Goal: Communication & Community: Share content

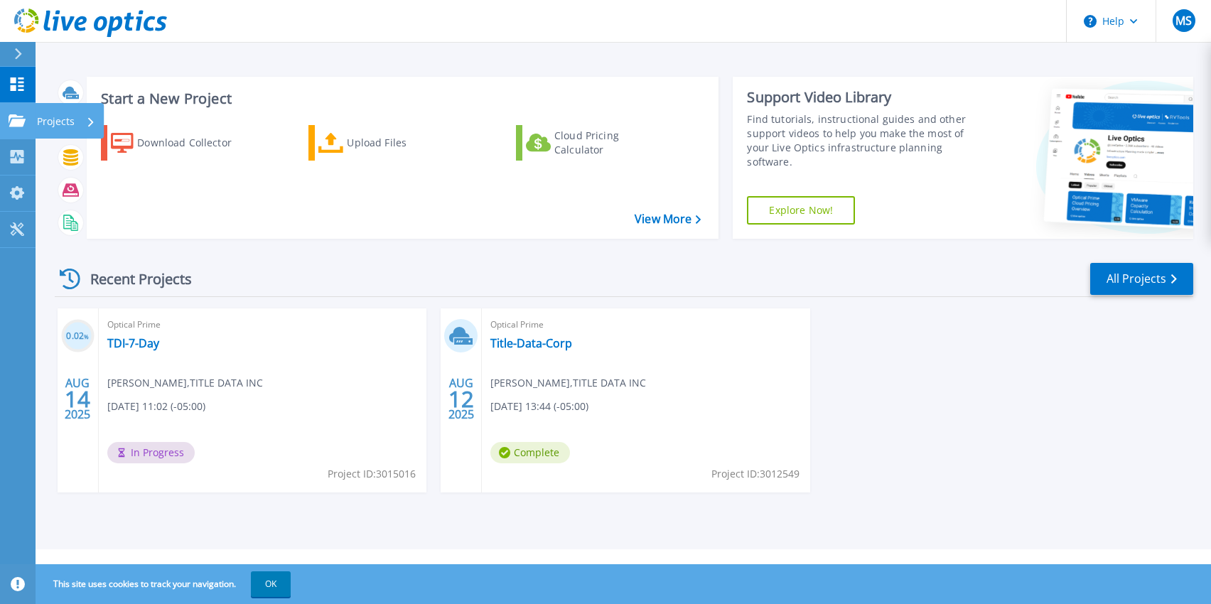
click at [18, 116] on icon at bounding box center [17, 120] width 17 height 12
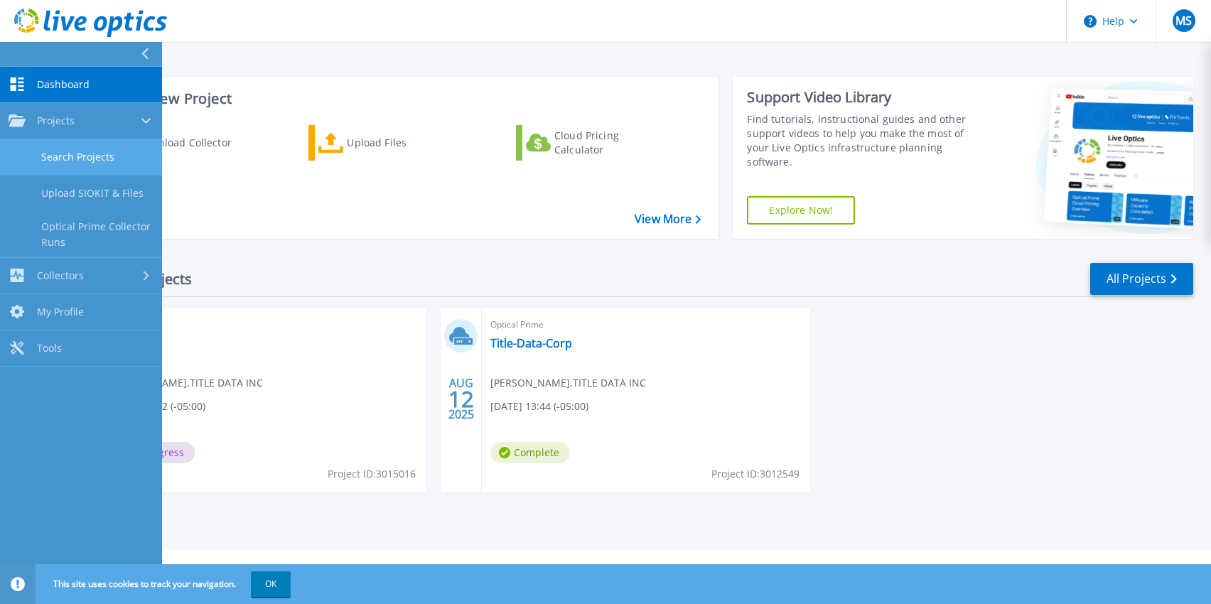
click at [53, 149] on link "Search Projects" at bounding box center [81, 157] width 162 height 36
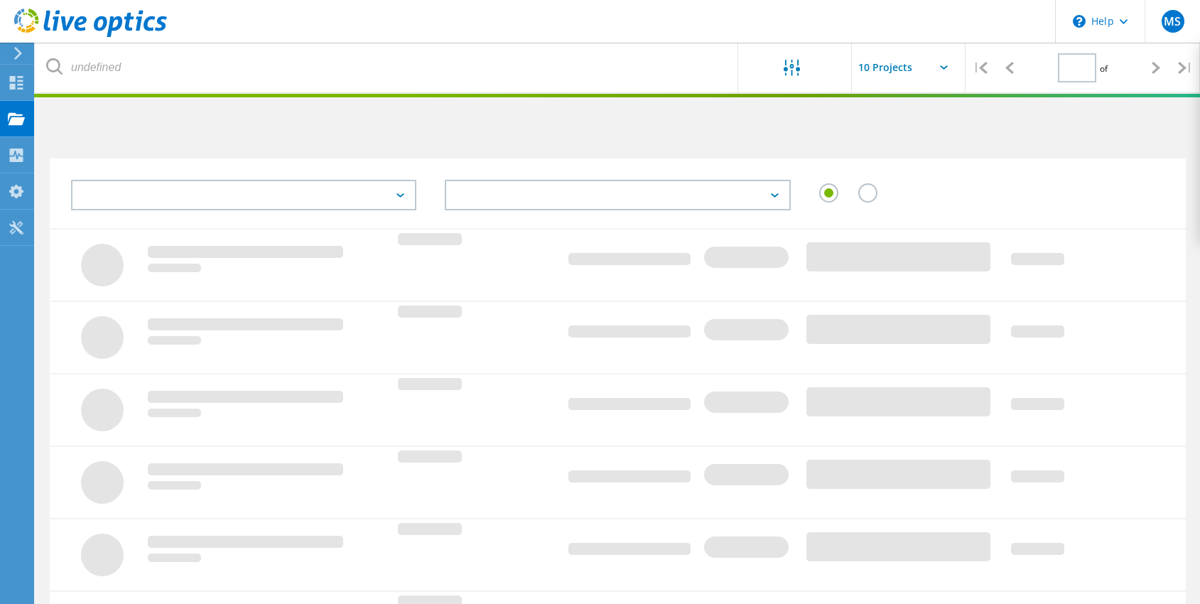
type input "1"
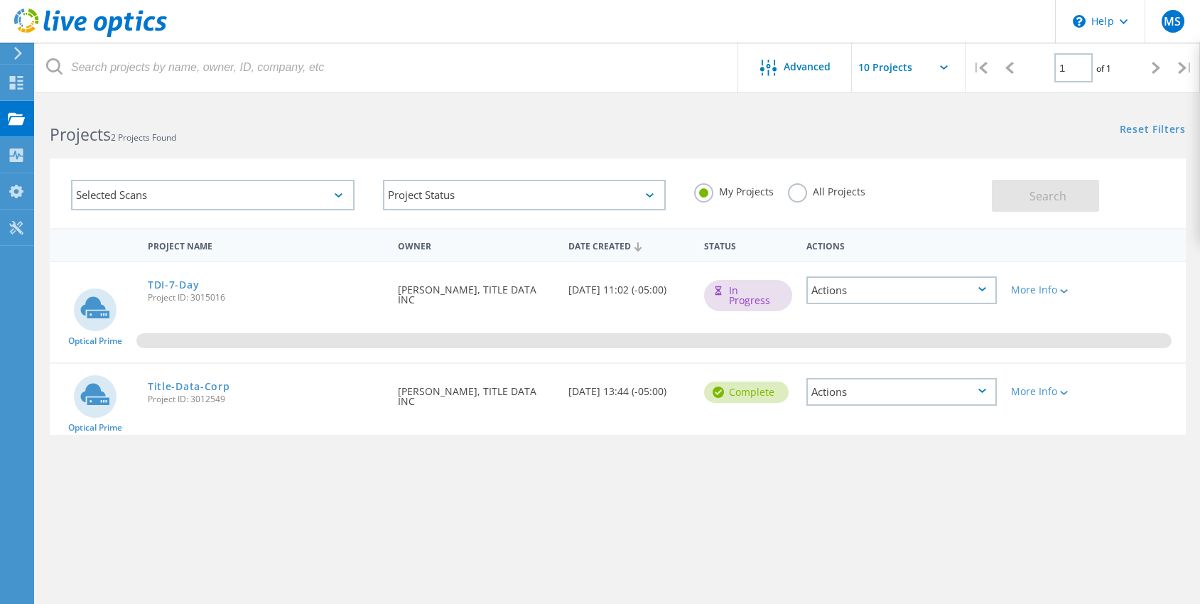
click at [940, 67] on icon at bounding box center [944, 67] width 8 height 4
click at [947, 68] on icon at bounding box center [944, 67] width 8 height 4
click at [937, 65] on input "text" at bounding box center [923, 68] width 142 height 50
click at [1127, 18] on div "\n Help" at bounding box center [1100, 21] width 90 height 43
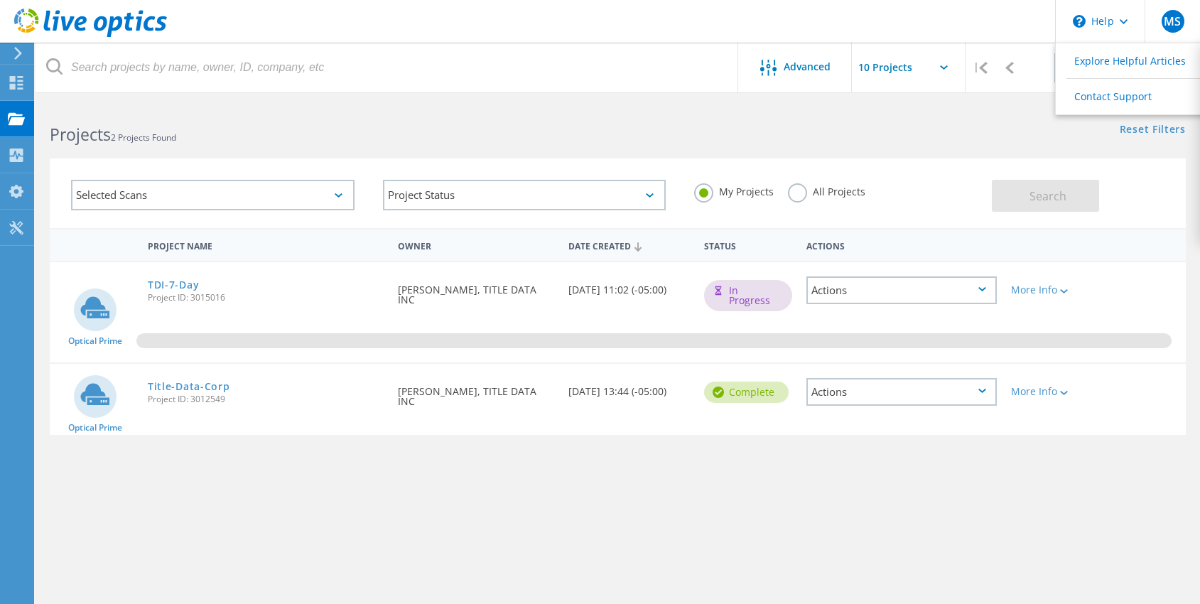
click at [772, 119] on div "Reset Filters Show Filters" at bounding box center [909, 116] width 582 height 26
click at [1064, 289] on div at bounding box center [1062, 290] width 11 height 9
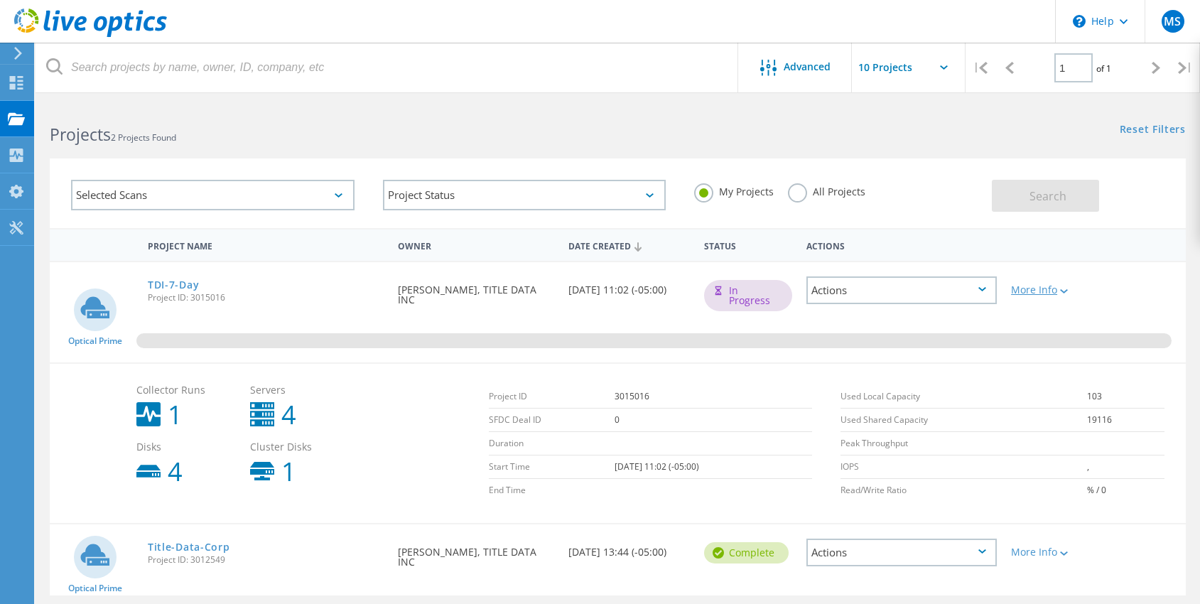
click at [1064, 289] on div at bounding box center [1062, 290] width 11 height 9
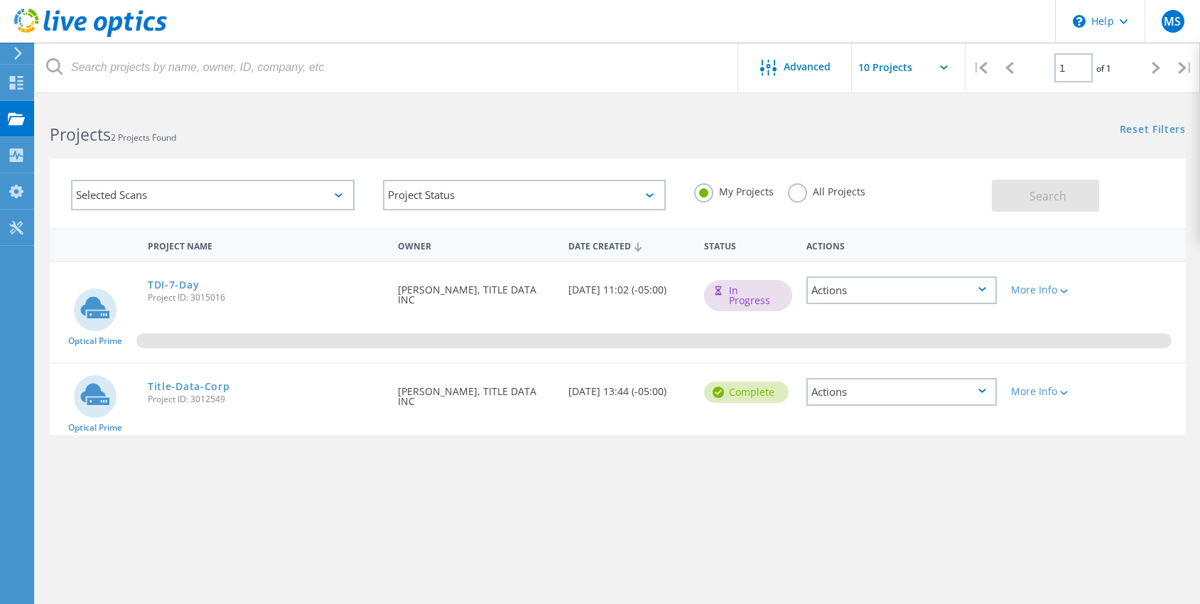
click at [969, 288] on div "Actions" at bounding box center [902, 290] width 190 height 28
click at [927, 312] on div "Share" at bounding box center [902, 312] width 188 height 22
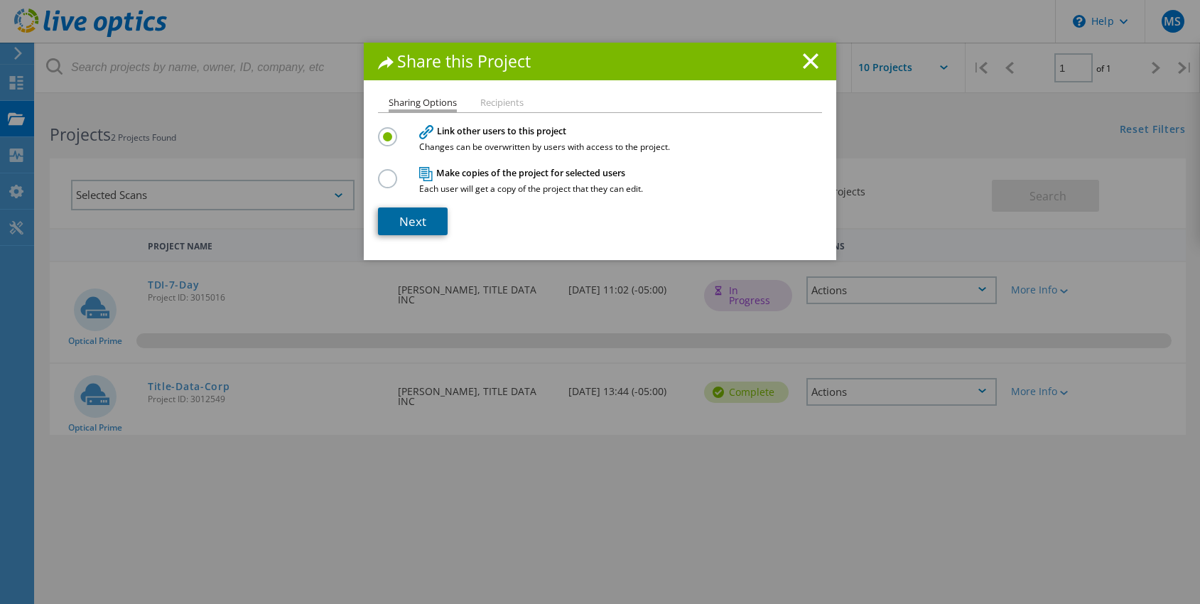
click at [414, 215] on link "Next" at bounding box center [413, 222] width 70 height 28
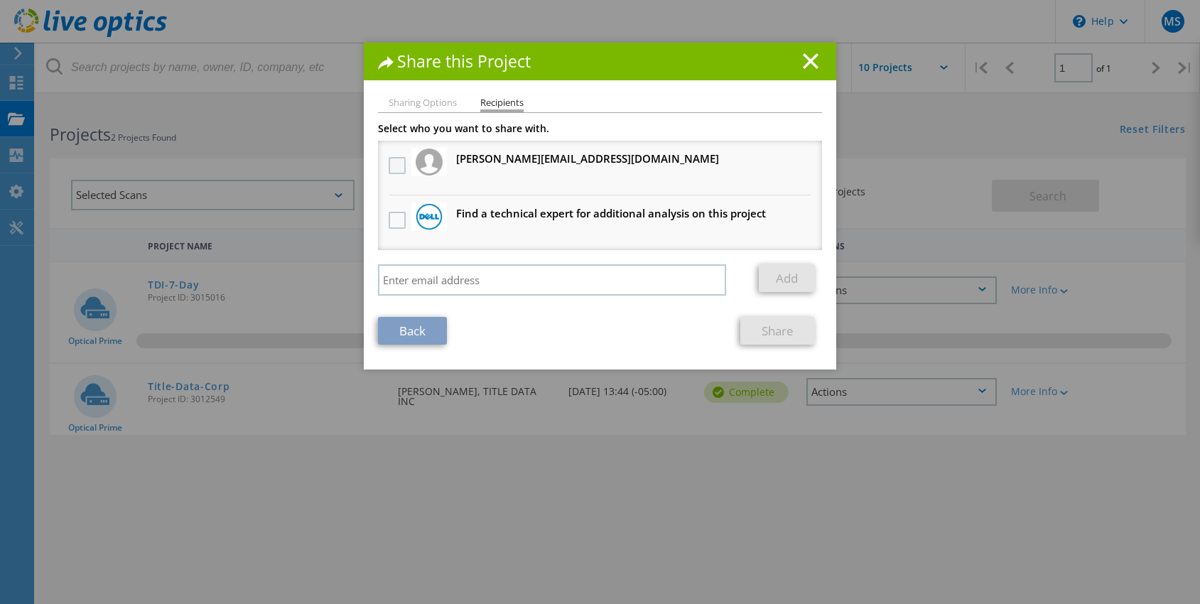
click at [394, 161] on label at bounding box center [399, 165] width 21 height 17
click at [0, 0] on input "checkbox" at bounding box center [0, 0] width 0 height 0
click at [760, 327] on link "Share" at bounding box center [777, 331] width 75 height 28
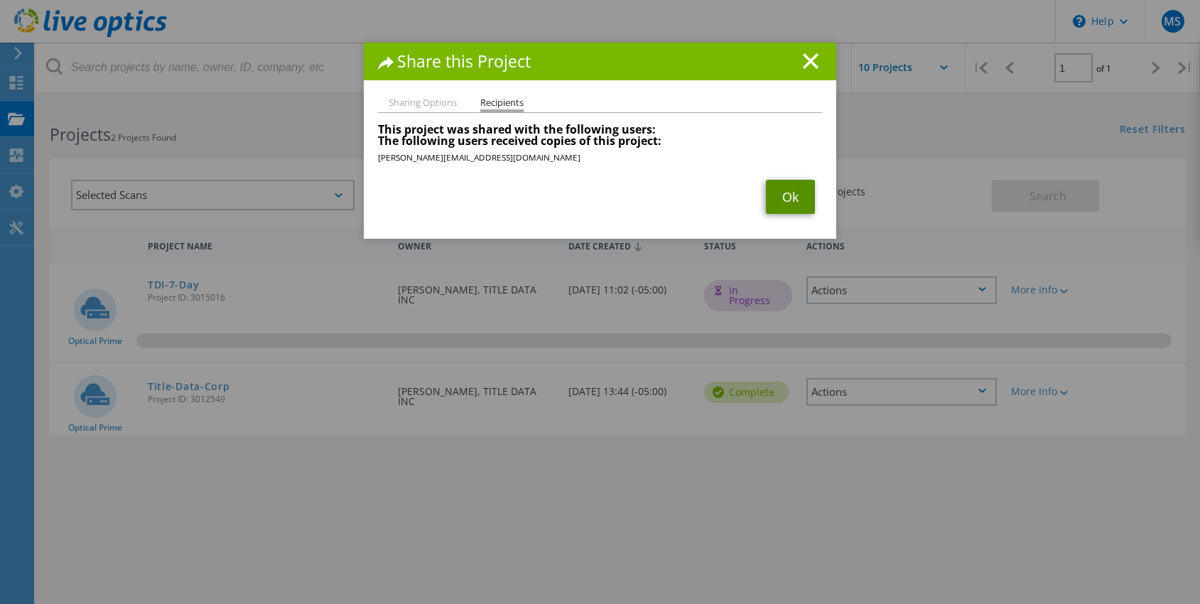
click at [794, 188] on link "Ok" at bounding box center [790, 197] width 49 height 34
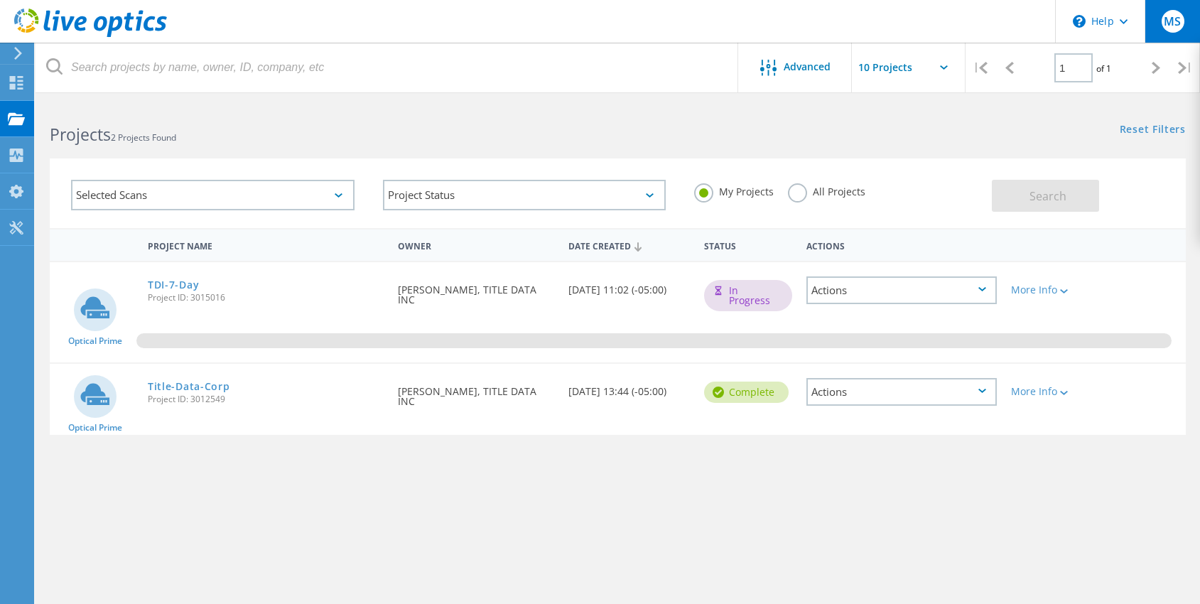
click at [1170, 26] on span "MS" at bounding box center [1172, 21] width 17 height 11
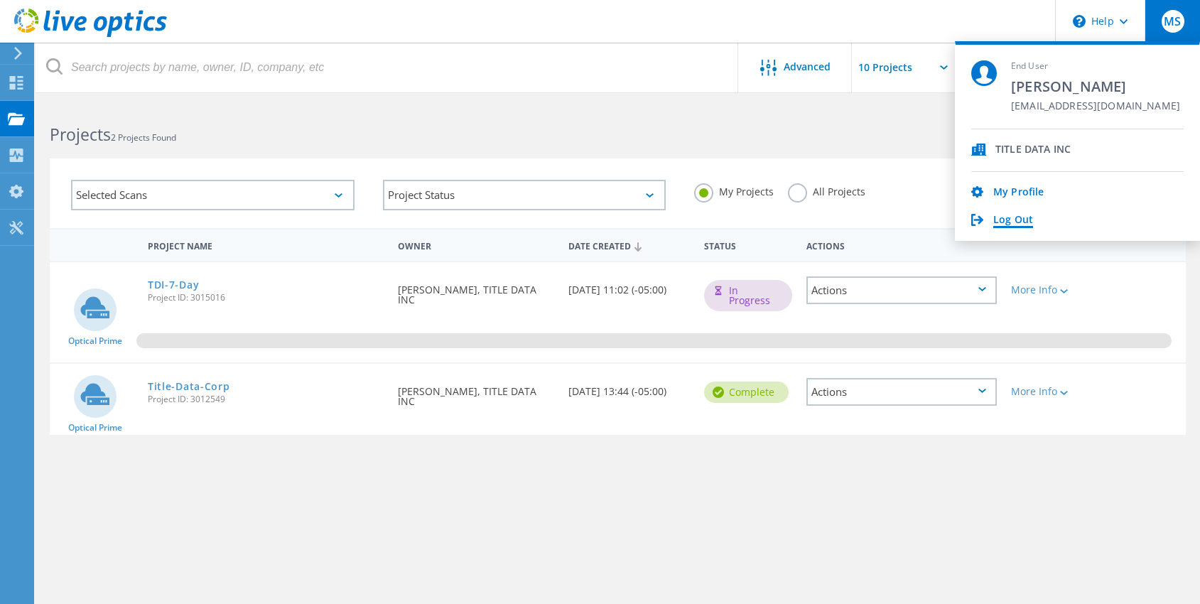
click at [1020, 215] on link "Log Out" at bounding box center [1013, 221] width 40 height 14
